Goal: Task Accomplishment & Management: Manage account settings

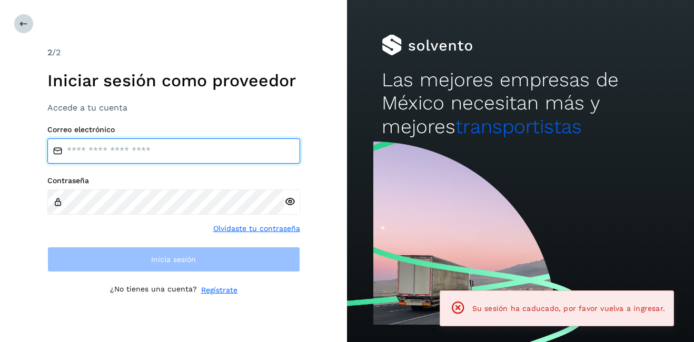
type input "**********"
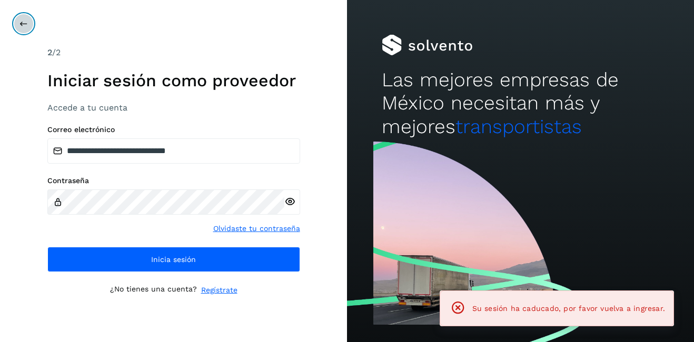
click at [25, 28] on button at bounding box center [24, 24] width 20 height 20
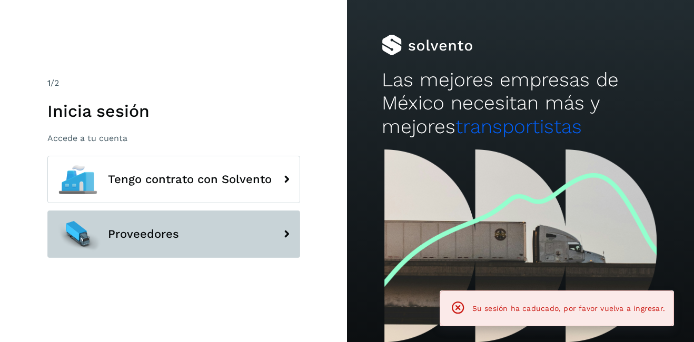
click at [131, 238] on span "Proveedores" at bounding box center [143, 234] width 71 height 13
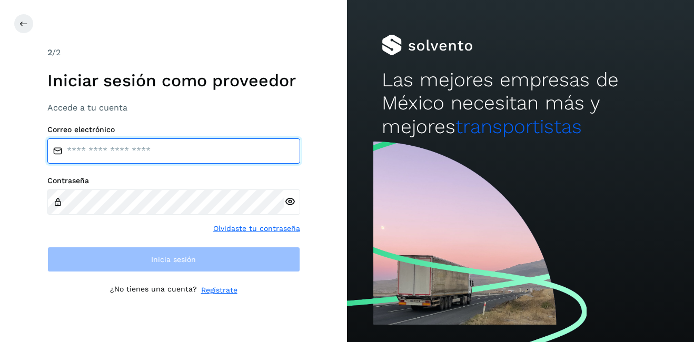
type input "**********"
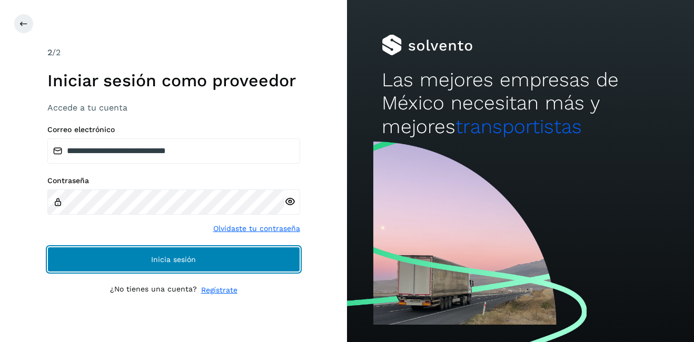
click at [165, 261] on span "Inicia sesión" at bounding box center [173, 259] width 45 height 7
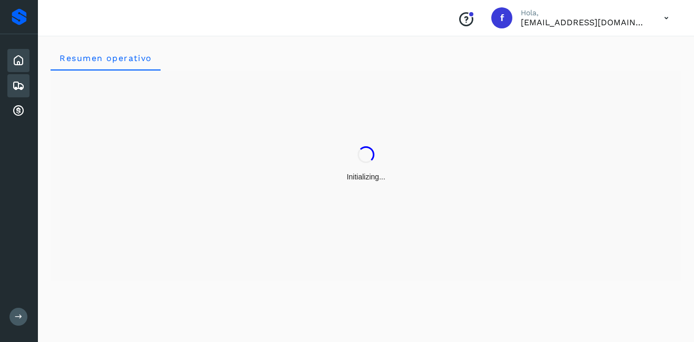
click at [19, 88] on icon at bounding box center [18, 85] width 13 height 13
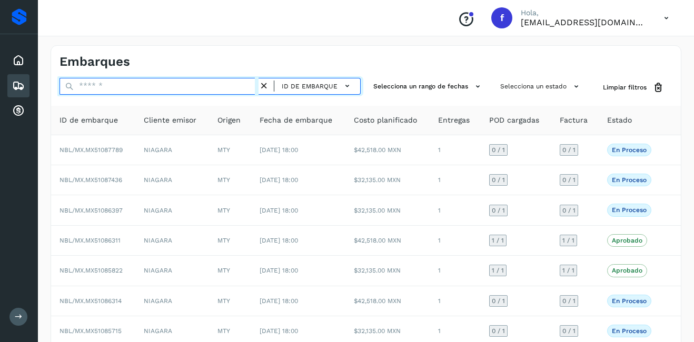
click at [89, 85] on input "text" at bounding box center [158, 86] width 199 height 17
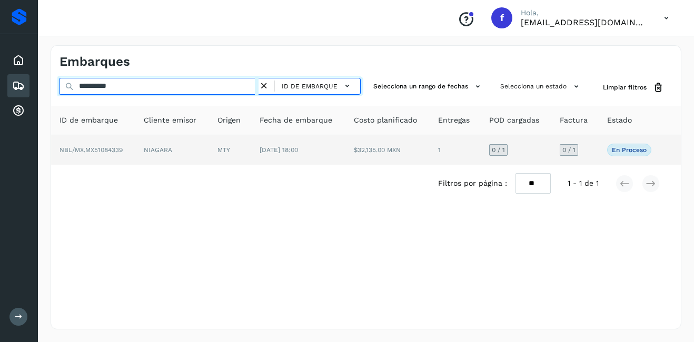
type input "**********"
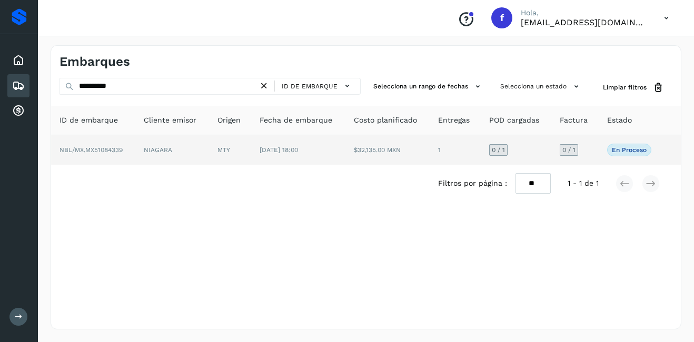
click at [131, 149] on td "NBL/MX.MX51084339" at bounding box center [93, 149] width 84 height 29
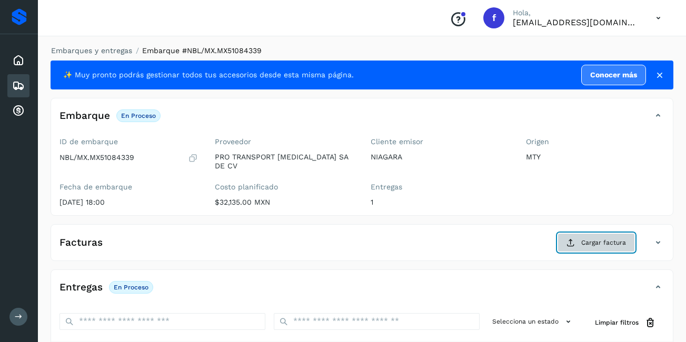
click at [593, 238] on span "Cargar factura" at bounding box center [603, 242] width 45 height 9
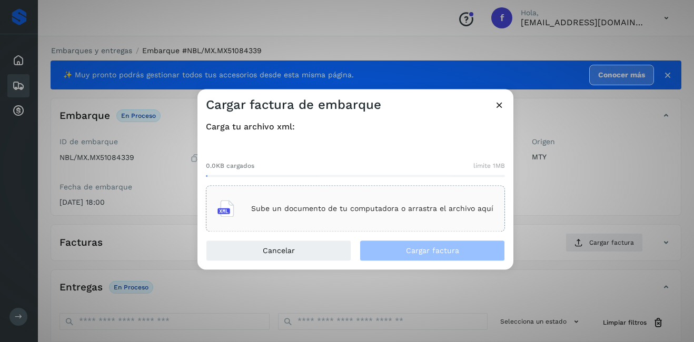
click at [355, 211] on p "Sube un documento de tu computadora o arrastra el archivo aquí" at bounding box center [372, 208] width 242 height 9
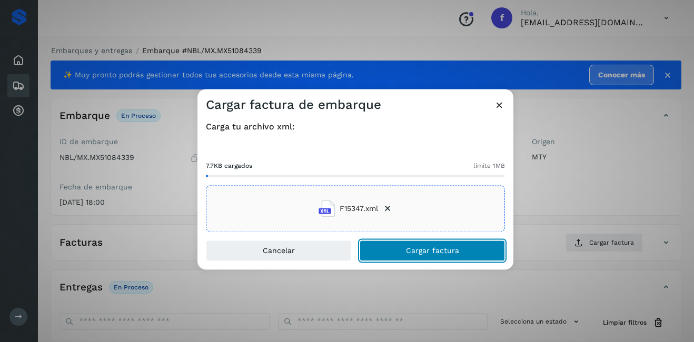
click at [472, 254] on button "Cargar factura" at bounding box center [431, 250] width 145 height 21
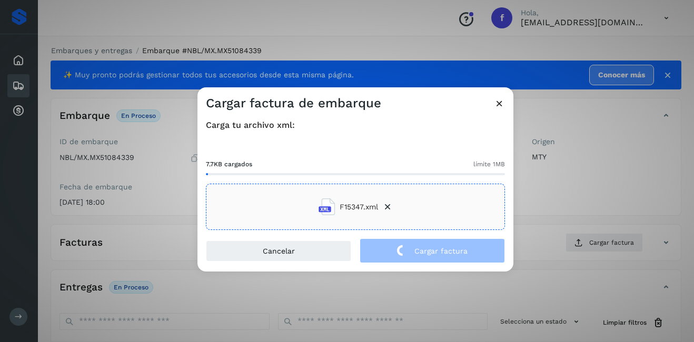
click at [597, 194] on div "Cargar factura de embarque Carga tu archivo xml: 7.7KB cargados límite 1MB F153…" at bounding box center [347, 171] width 694 height 342
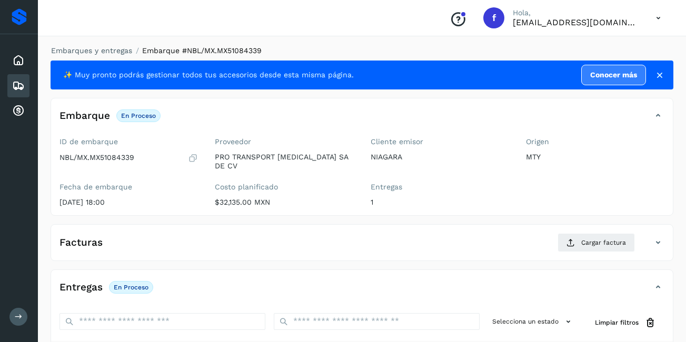
scroll to position [159, 0]
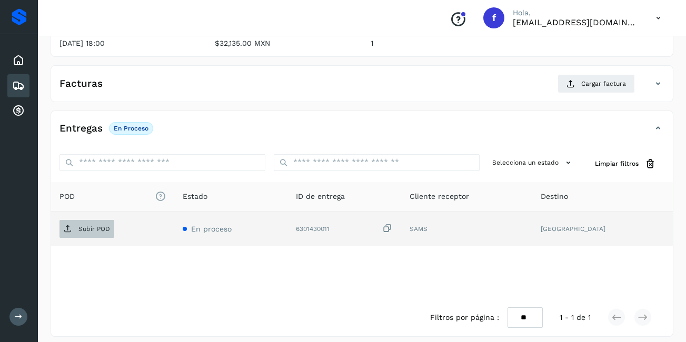
click at [85, 226] on span "Subir POD" at bounding box center [86, 228] width 55 height 17
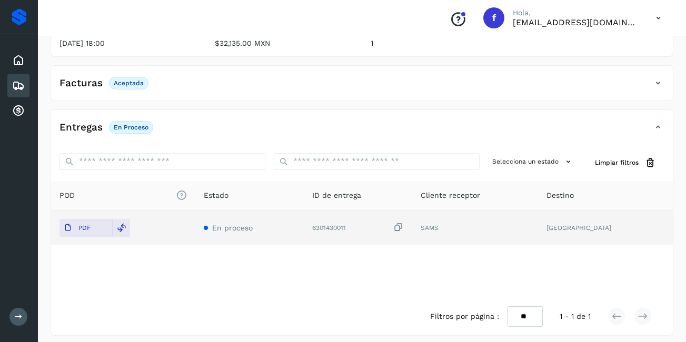
scroll to position [158, 0]
click at [26, 82] on div "Embarques" at bounding box center [18, 85] width 22 height 23
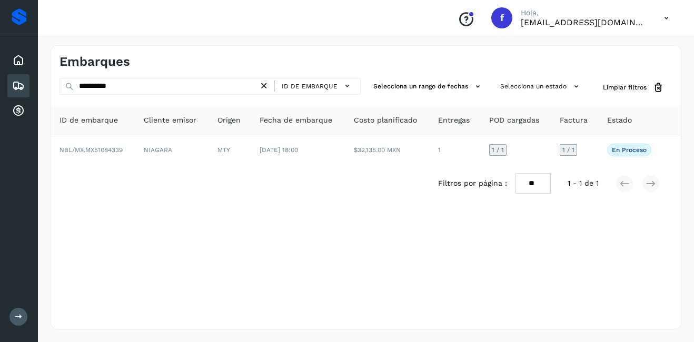
click at [265, 86] on icon at bounding box center [263, 86] width 11 height 11
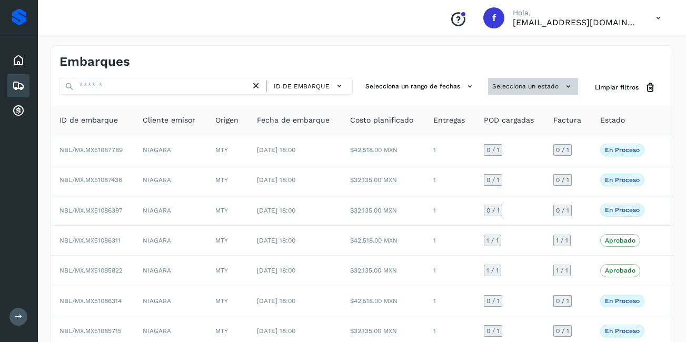
click at [541, 95] on button "Selecciona un estado" at bounding box center [533, 86] width 90 height 17
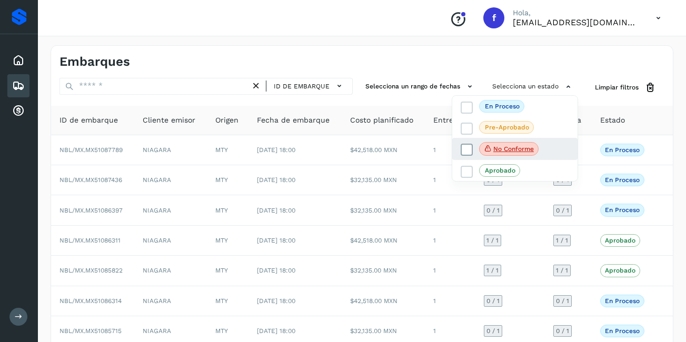
click at [524, 150] on p "No conforme" at bounding box center [513, 148] width 41 height 7
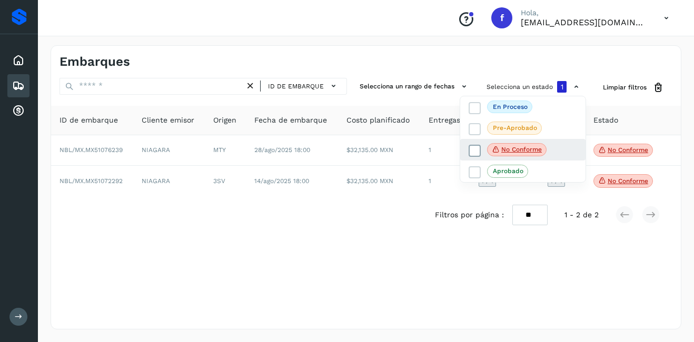
click at [519, 150] on p "No conforme" at bounding box center [521, 149] width 41 height 7
click at [519, 150] on p "No conforme" at bounding box center [521, 148] width 41 height 7
click at [661, 245] on div at bounding box center [347, 171] width 694 height 342
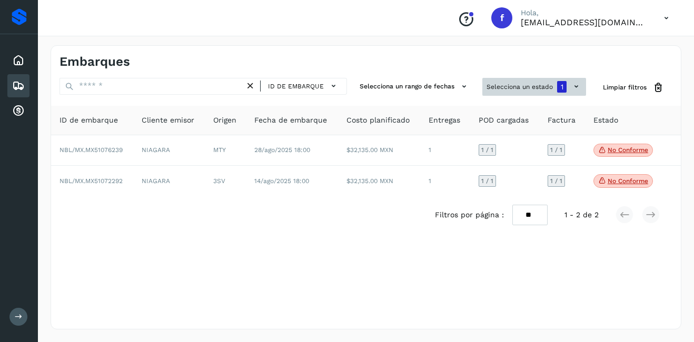
click at [533, 92] on button "Selecciona un estado 1" at bounding box center [534, 87] width 104 height 18
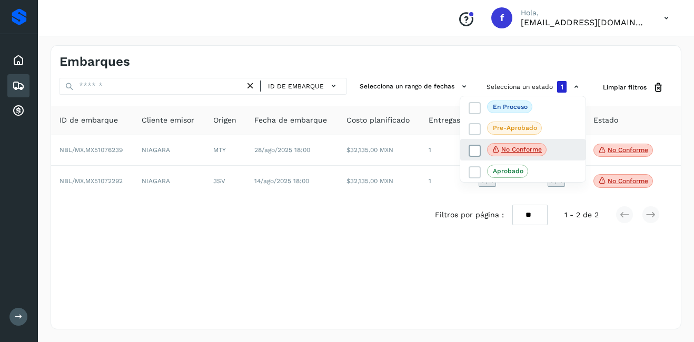
click at [510, 154] on span "No conforme" at bounding box center [516, 150] width 59 height 14
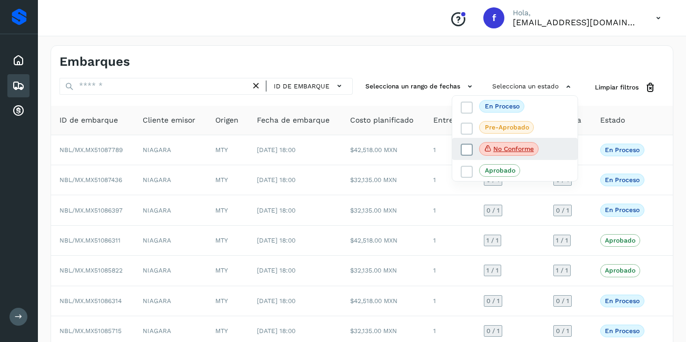
click at [510, 154] on span "No conforme" at bounding box center [508, 149] width 59 height 14
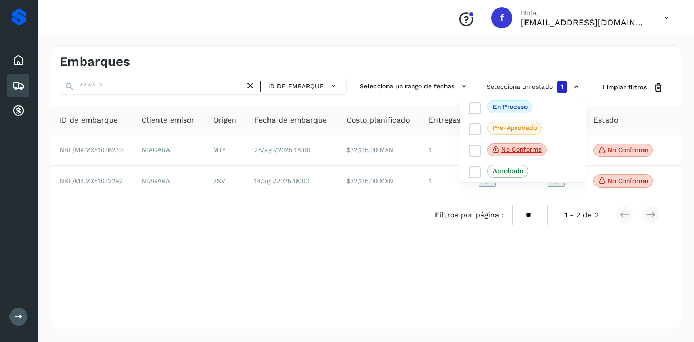
click at [614, 153] on div at bounding box center [347, 171] width 694 height 342
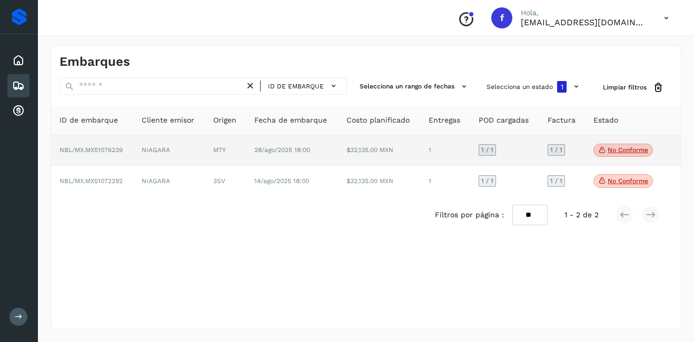
click at [616, 152] on p "No conforme" at bounding box center [627, 149] width 41 height 7
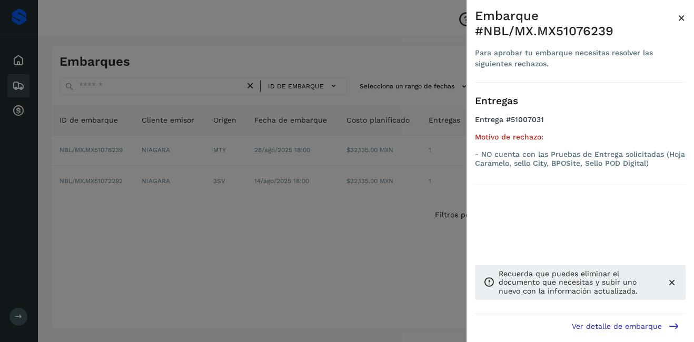
click at [680, 19] on span "×" at bounding box center [681, 18] width 8 height 15
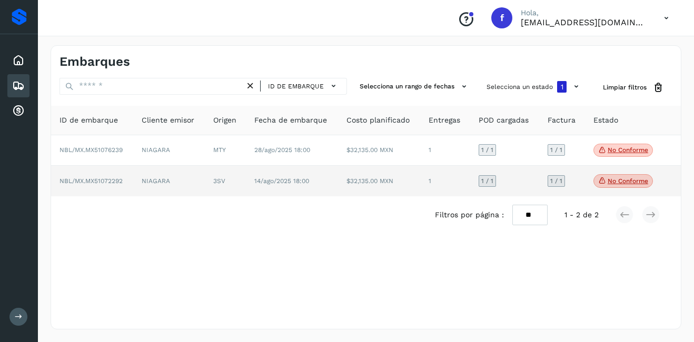
click at [631, 173] on td "No conforme Verifica el estado de la factura o entregas asociadas a este embarq…" at bounding box center [624, 181] width 78 height 31
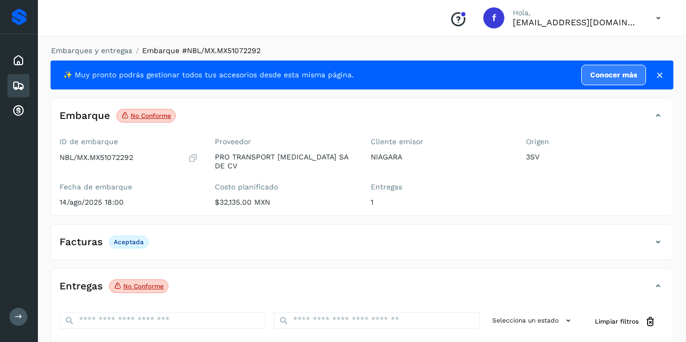
click at [10, 86] on div "Embarques" at bounding box center [18, 85] width 22 height 23
